Goal: Obtain resource: Obtain resource

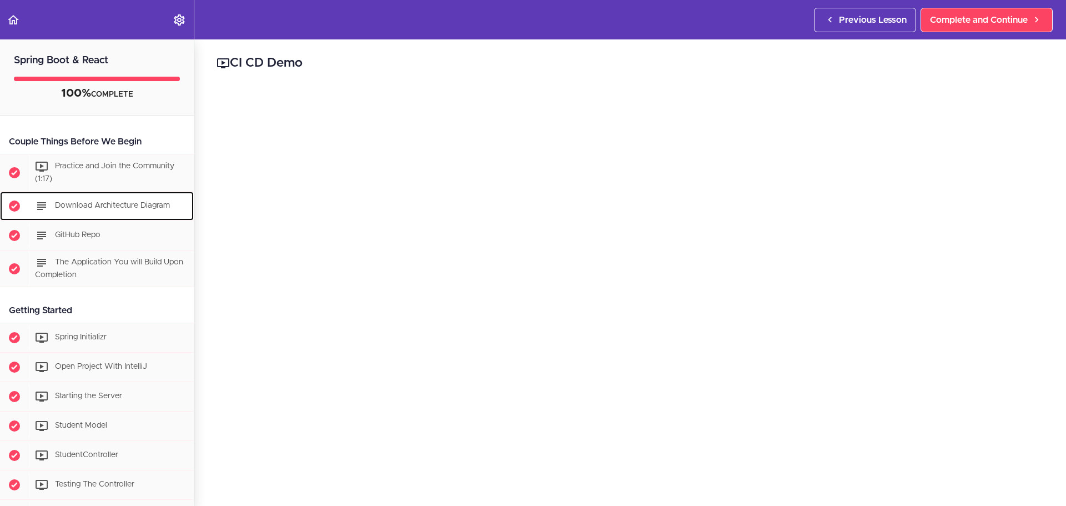
click at [95, 205] on span "Download Architecture Diagram" at bounding box center [112, 206] width 115 height 8
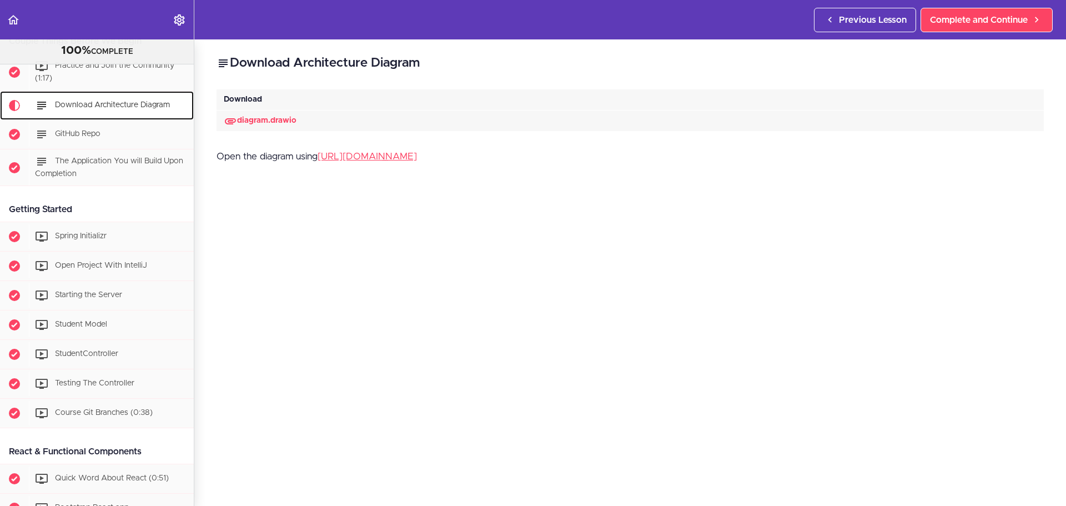
scroll to position [111, 0]
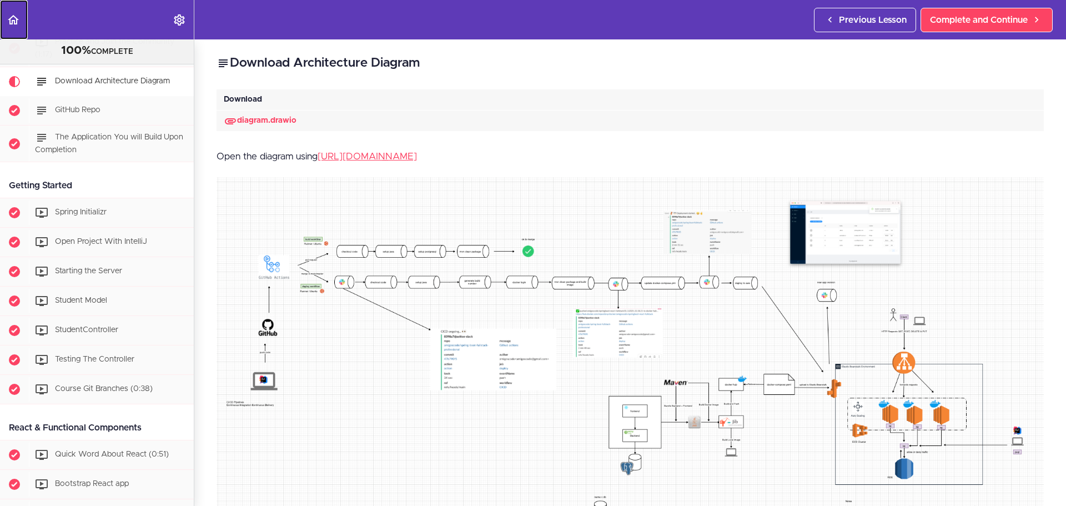
click at [9, 19] on use "Back to course curriculum" at bounding box center [13, 19] width 11 height 9
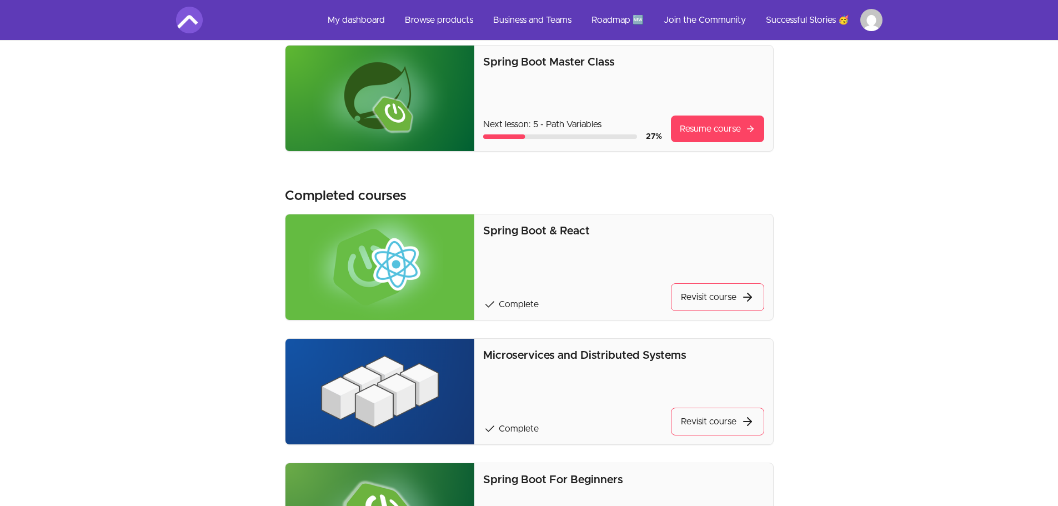
scroll to position [222, 0]
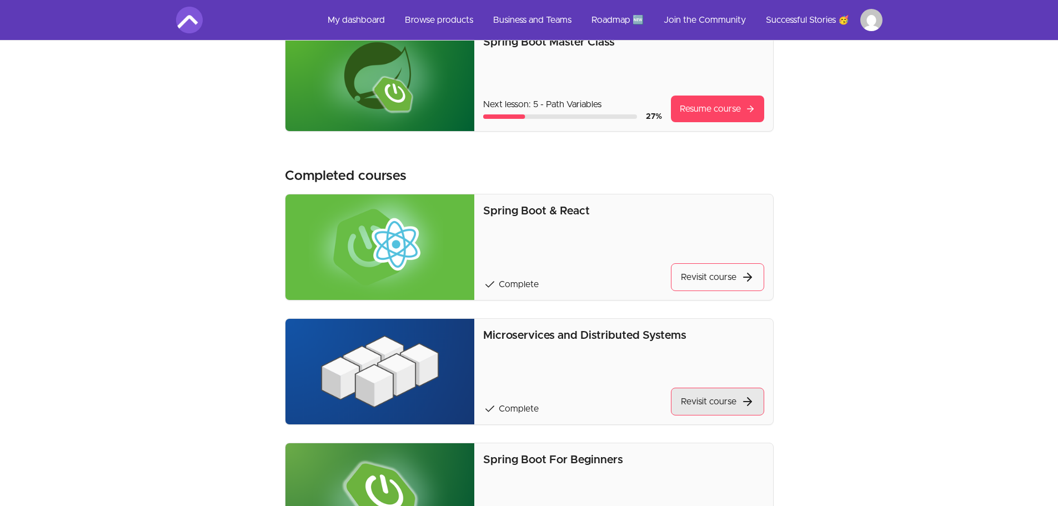
click at [692, 404] on link "Revisit course" at bounding box center [717, 402] width 93 height 28
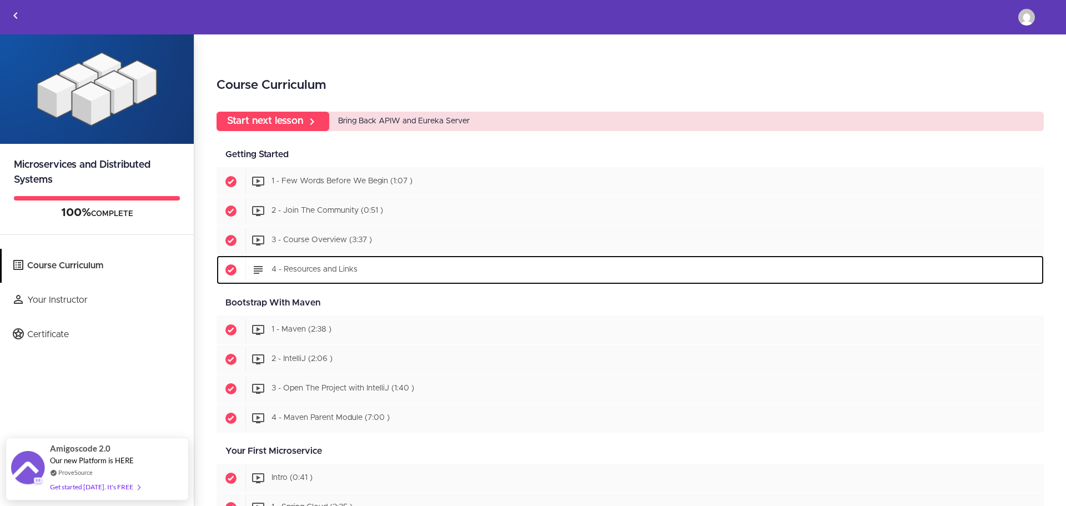
click at [332, 269] on span "4 - Resources and Links" at bounding box center [315, 270] width 86 height 8
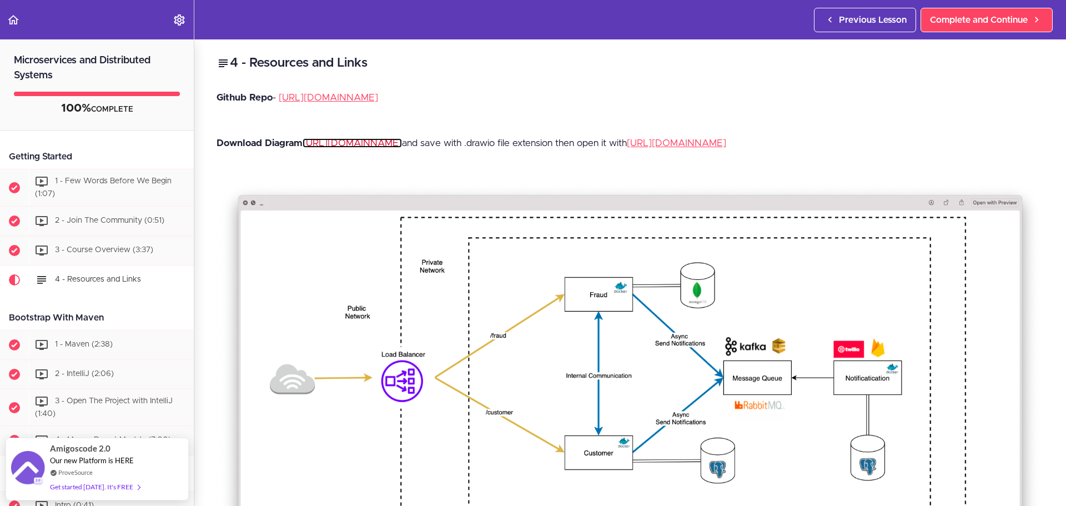
click at [364, 141] on link "https://raw.githubusercontent.com/amigoscode/microservices/78d93c2caa7274951ff5…" at bounding box center [352, 142] width 99 height 9
click at [627, 148] on link "https://www.diagrams.net/" at bounding box center [676, 142] width 99 height 9
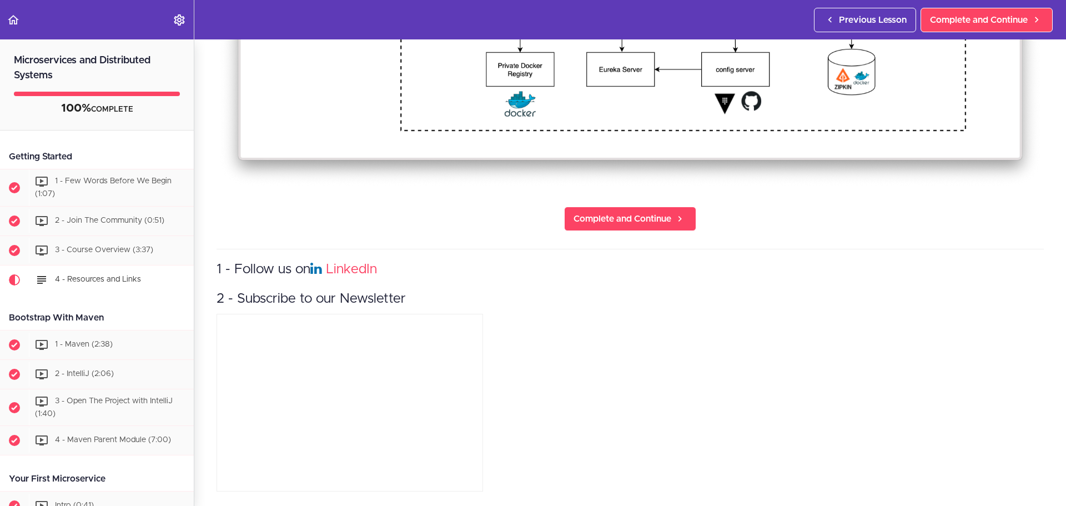
scroll to position [389, 0]
